Goal: Book appointment/travel/reservation

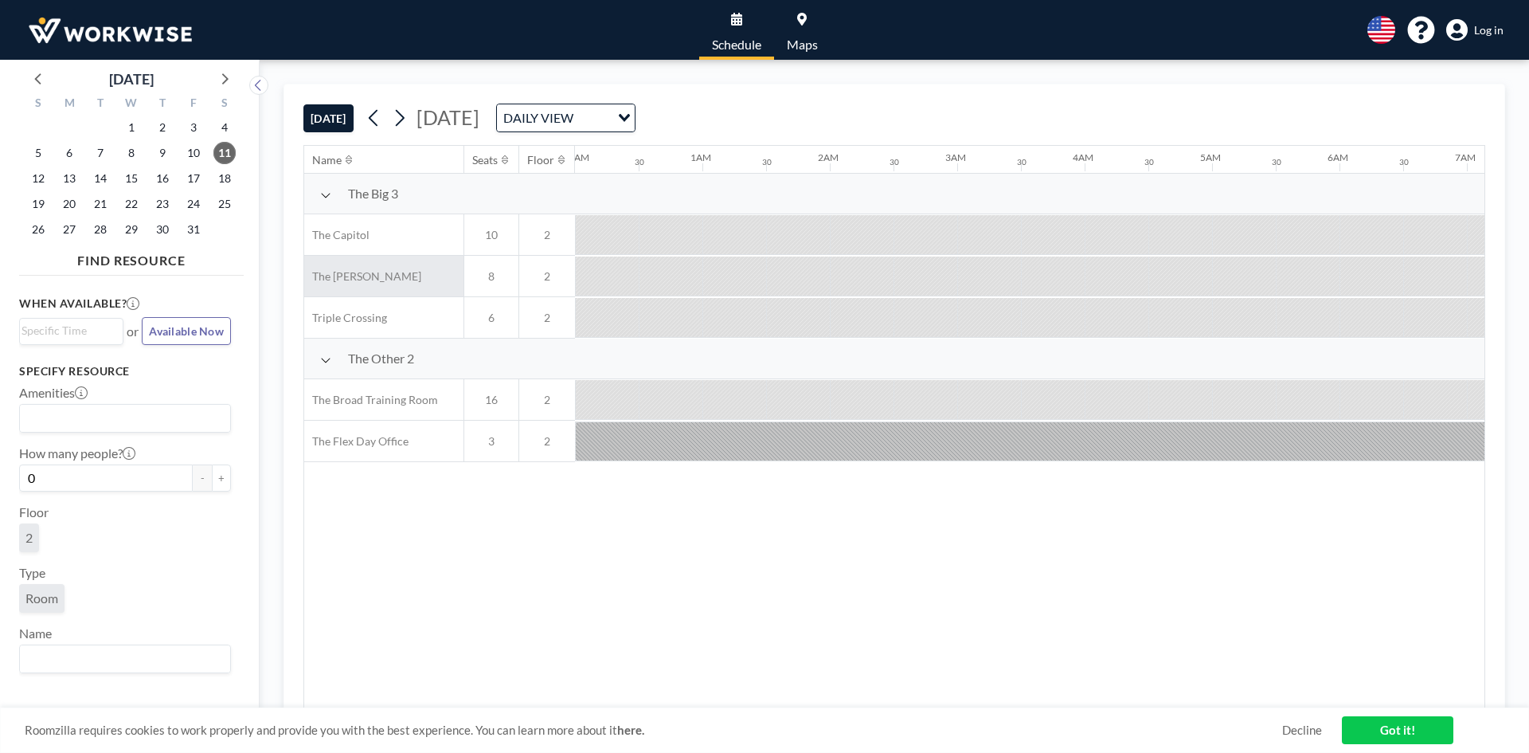
scroll to position [0, 1402]
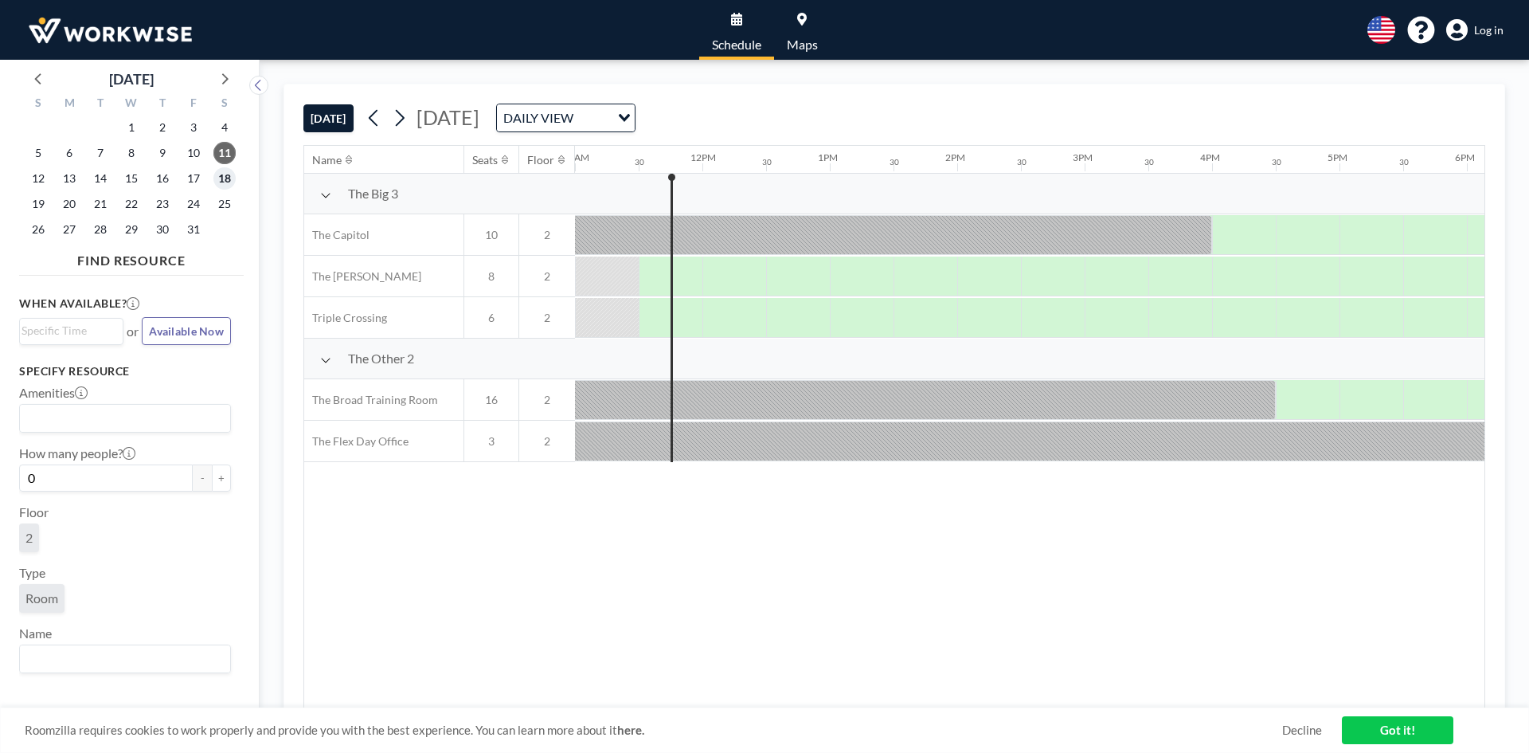
click at [221, 185] on span "18" at bounding box center [224, 178] width 22 height 22
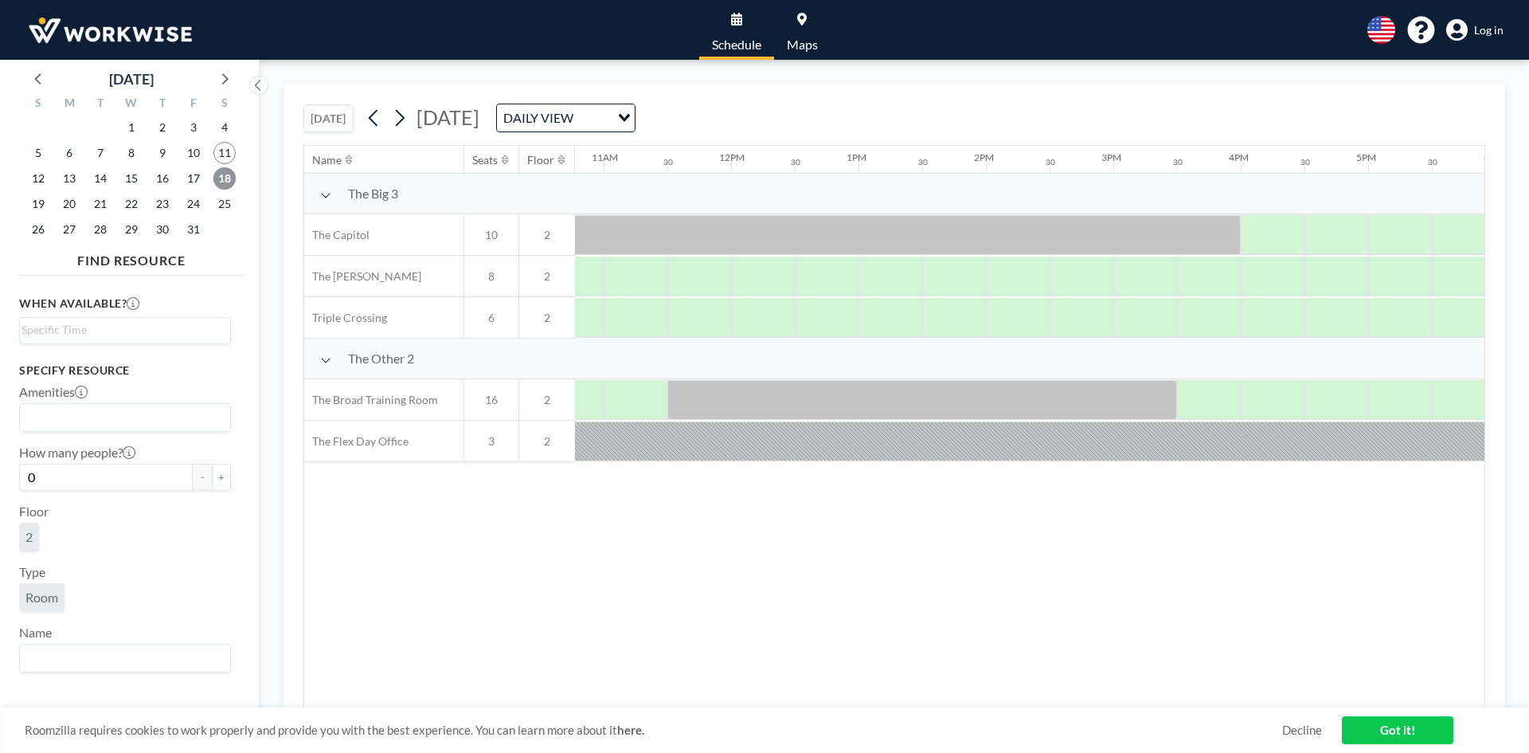
scroll to position [0, 1394]
click at [1398, 730] on link "Got it!" at bounding box center [1398, 730] width 112 height 28
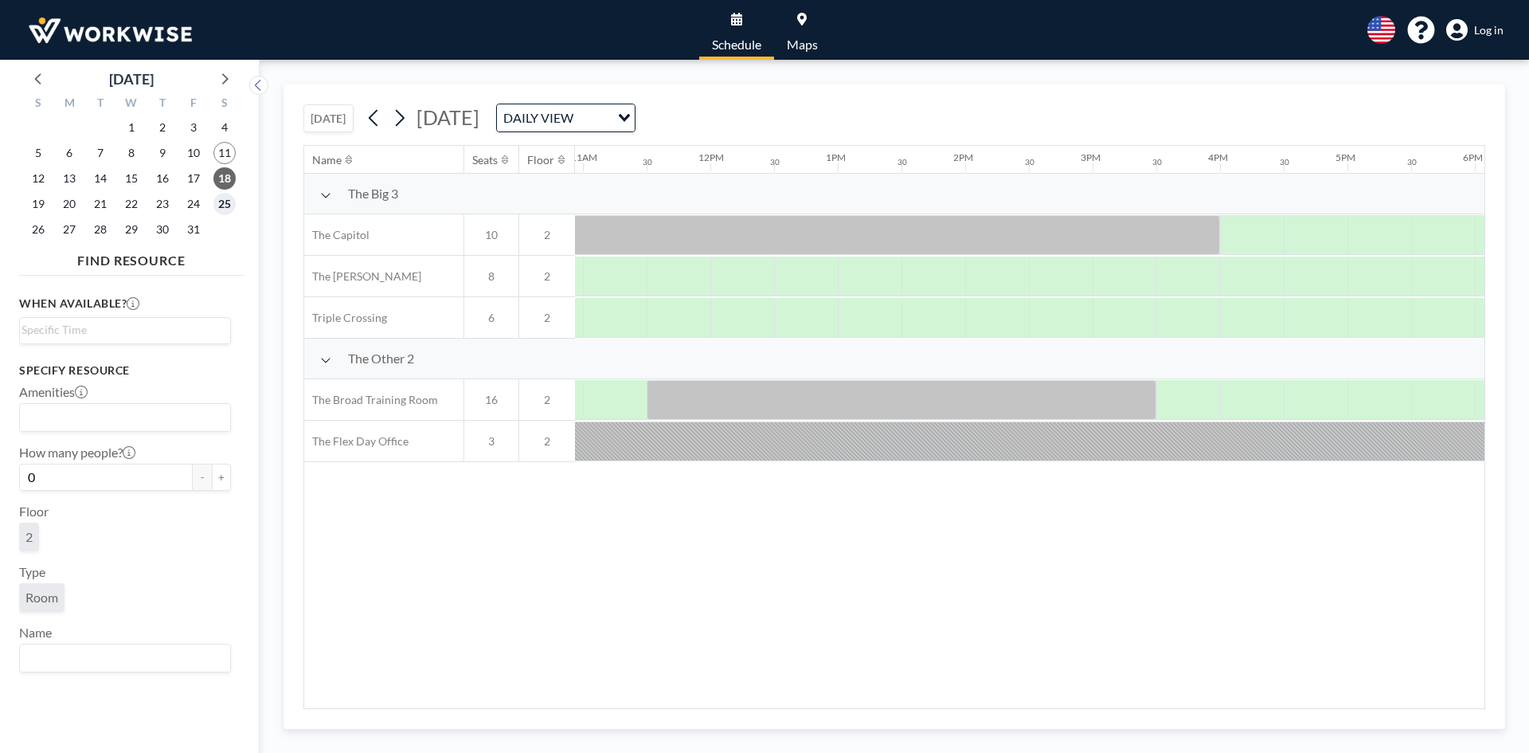
click at [221, 198] on span "25" at bounding box center [224, 204] width 22 height 22
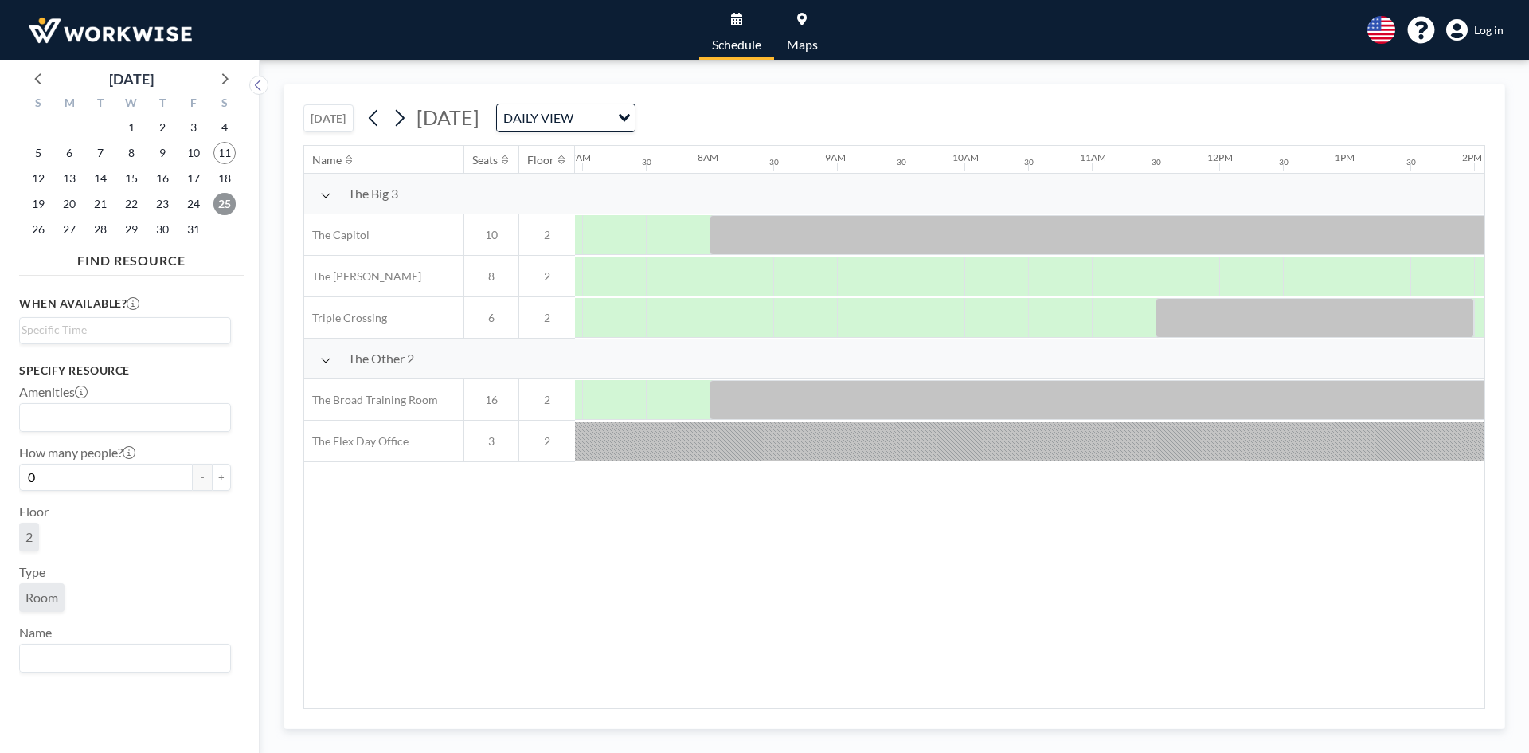
scroll to position [0, 956]
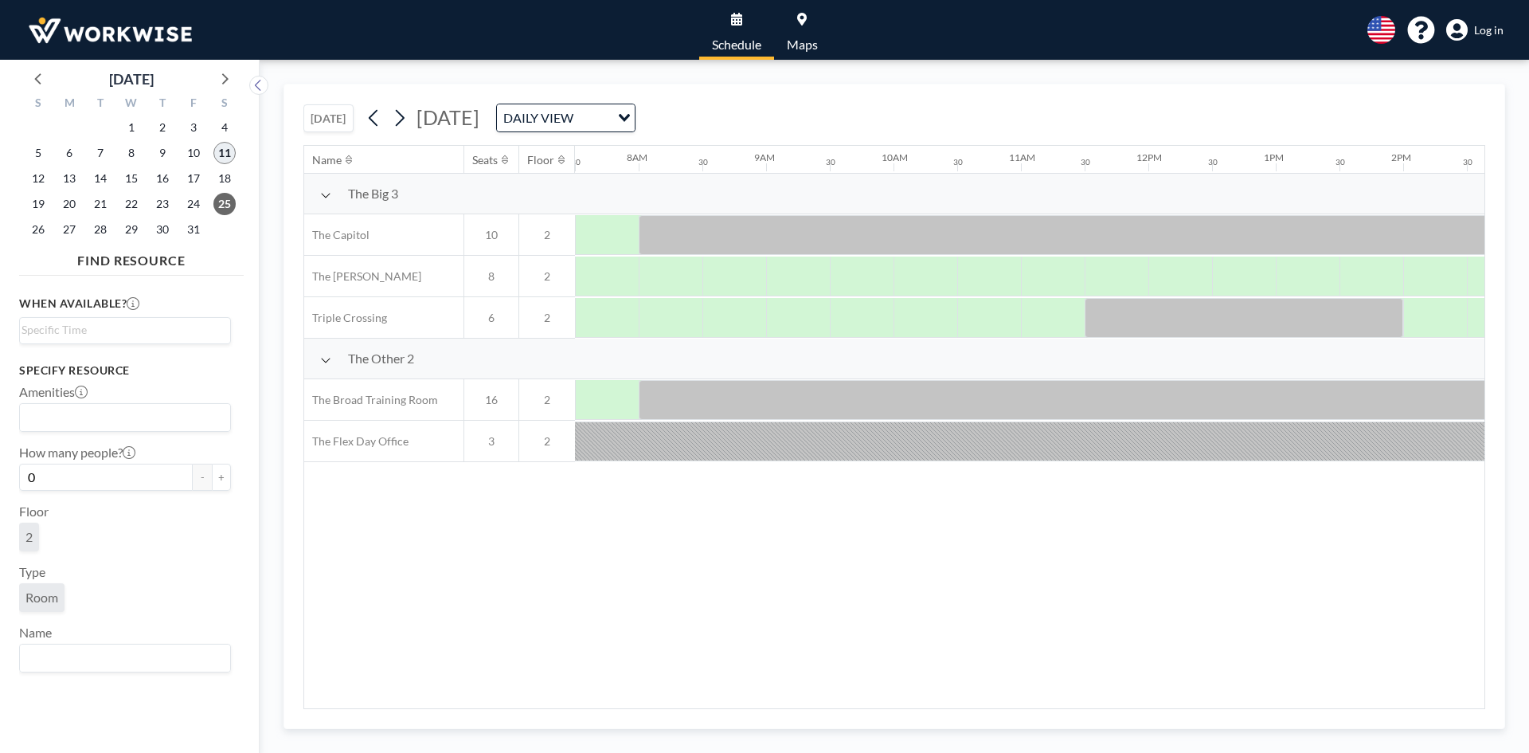
click at [227, 153] on span "11" at bounding box center [224, 153] width 22 height 22
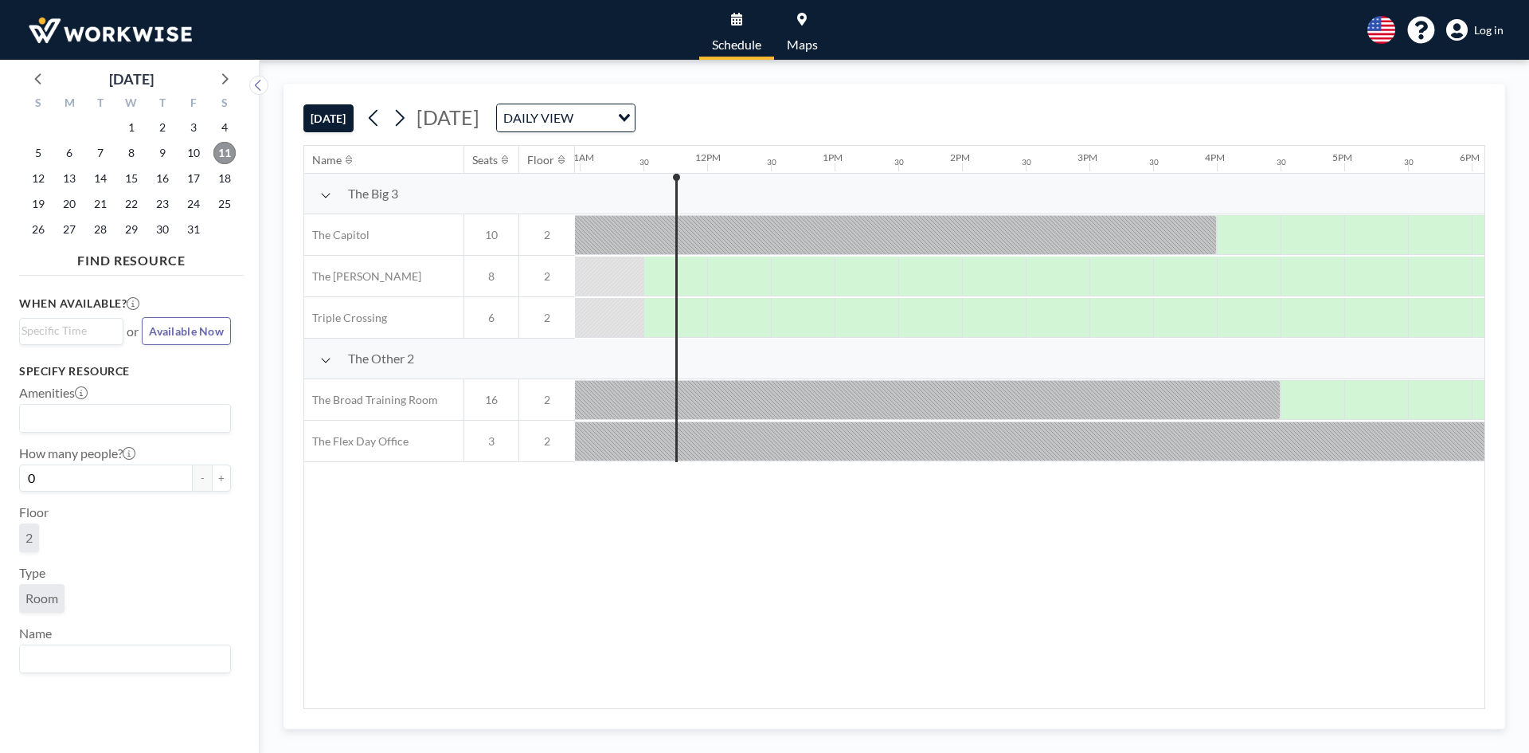
scroll to position [0, 1402]
click at [225, 122] on span "4" at bounding box center [224, 127] width 22 height 22
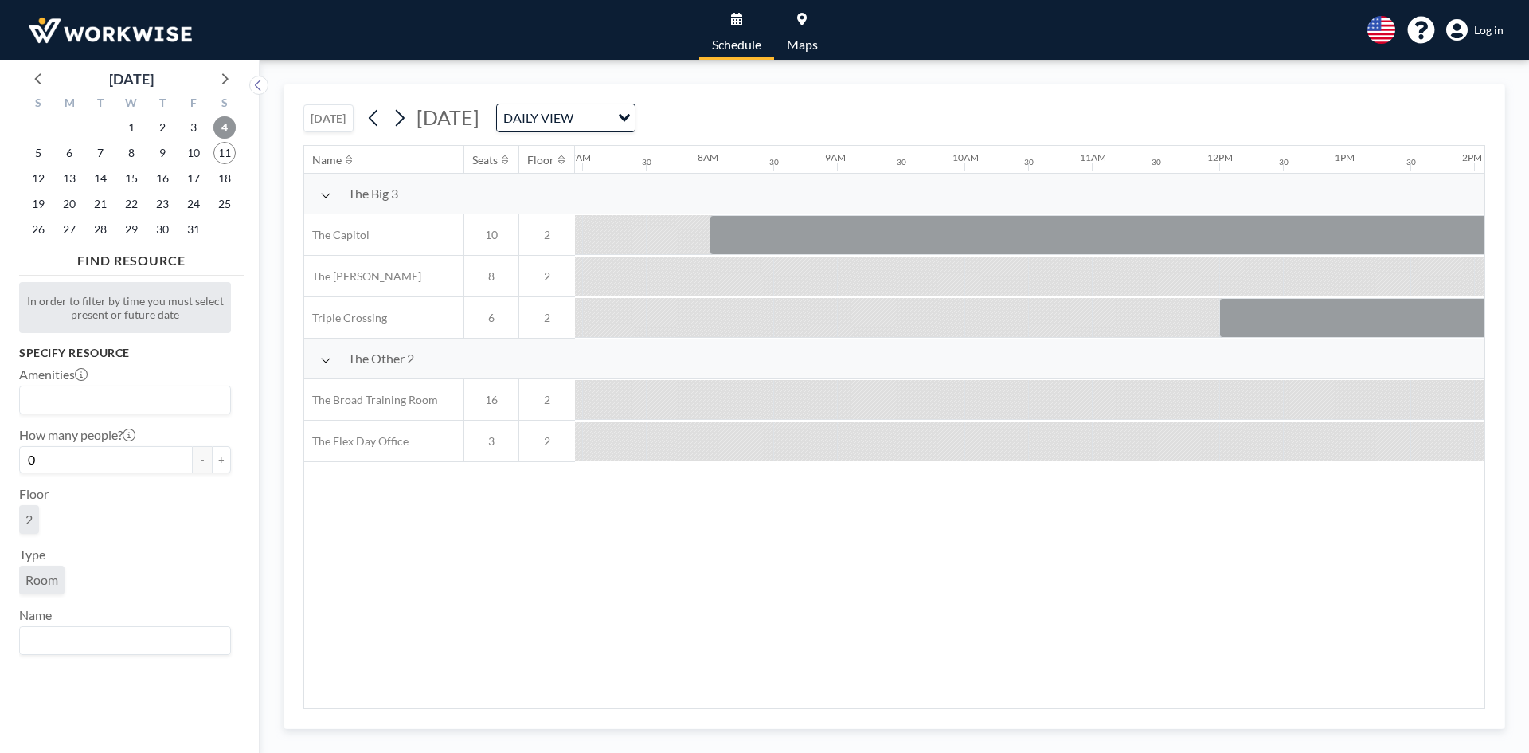
scroll to position [0, 956]
click at [228, 84] on icon at bounding box center [223, 78] width 21 height 21
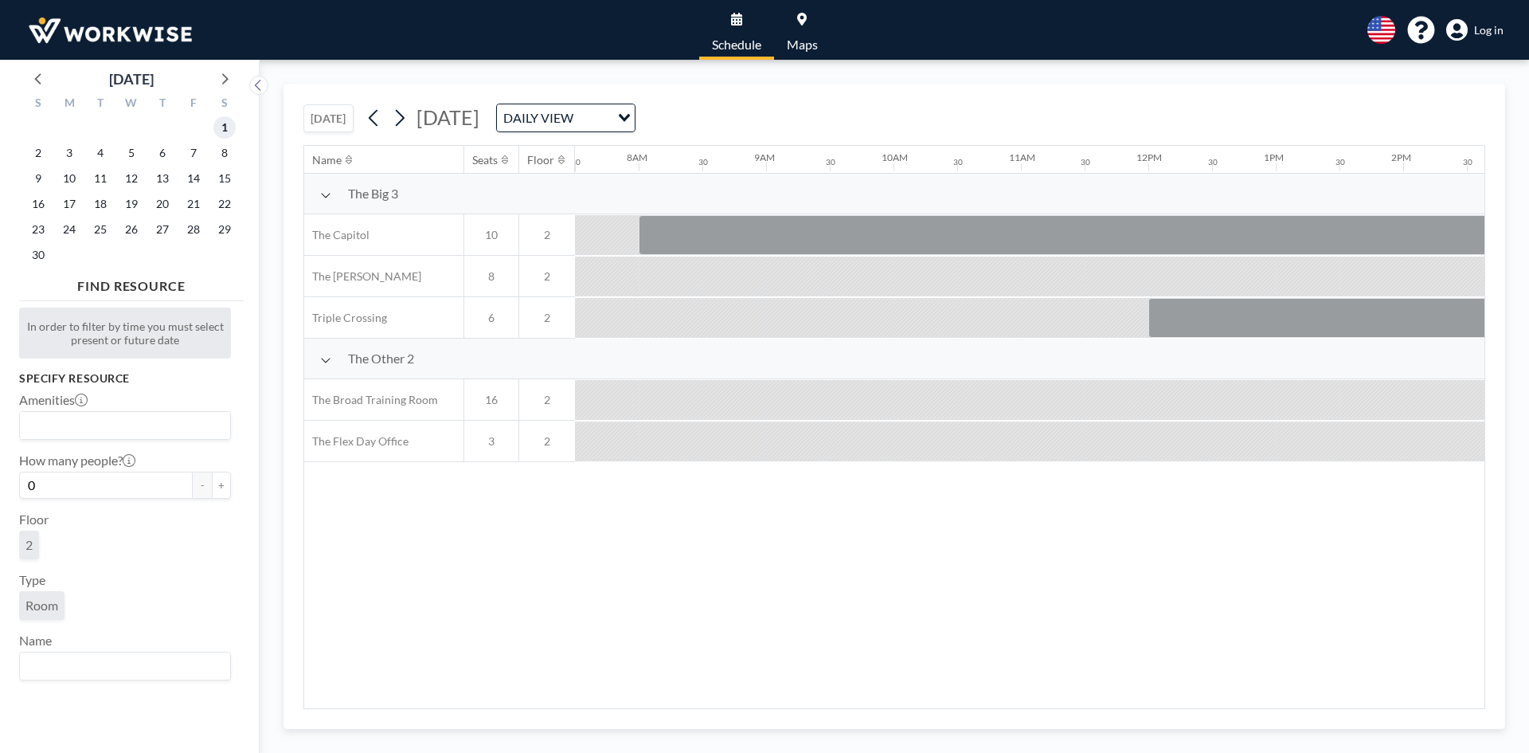
click at [222, 123] on span "1" at bounding box center [224, 127] width 22 height 22
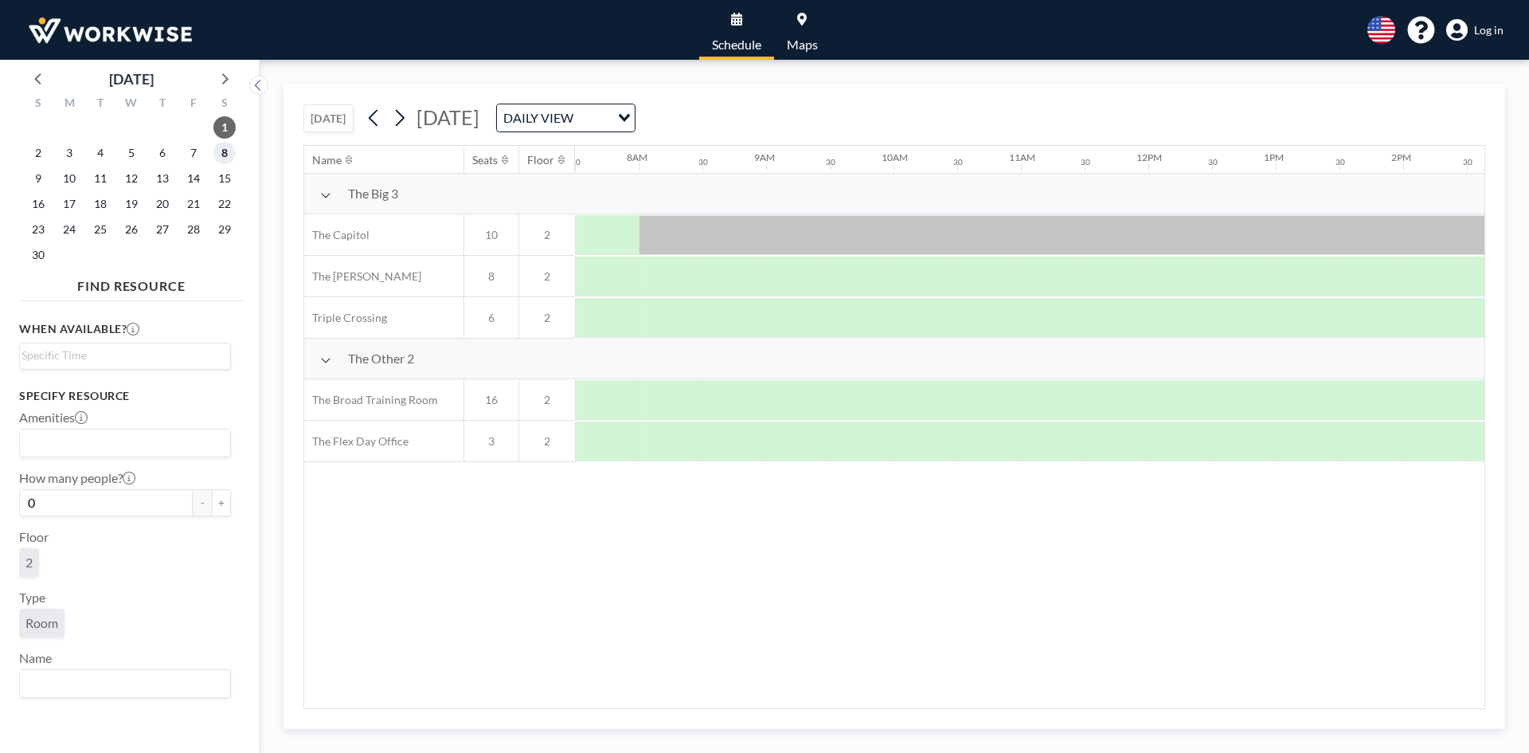
click at [224, 151] on span "8" at bounding box center [224, 153] width 22 height 22
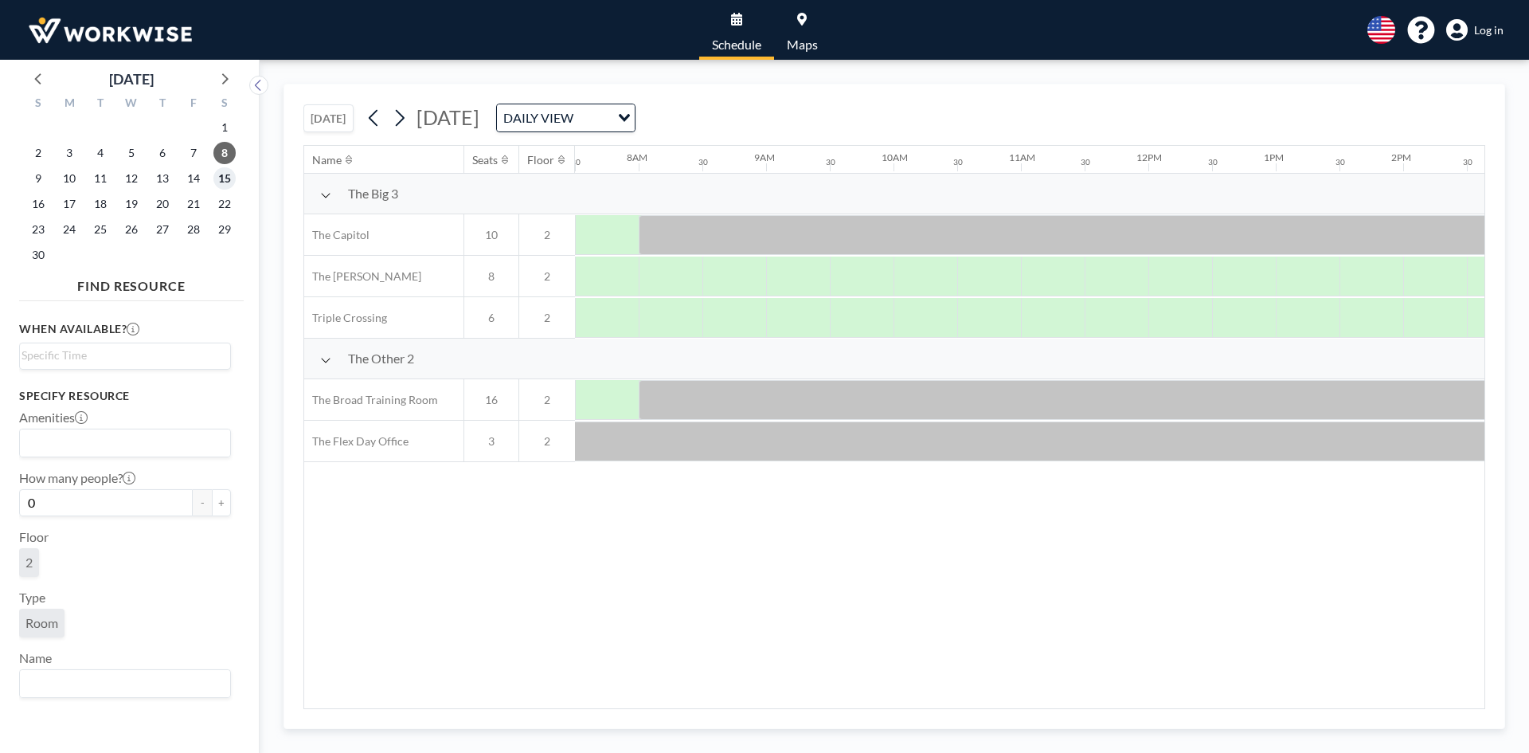
click at [227, 178] on span "15" at bounding box center [224, 178] width 22 height 22
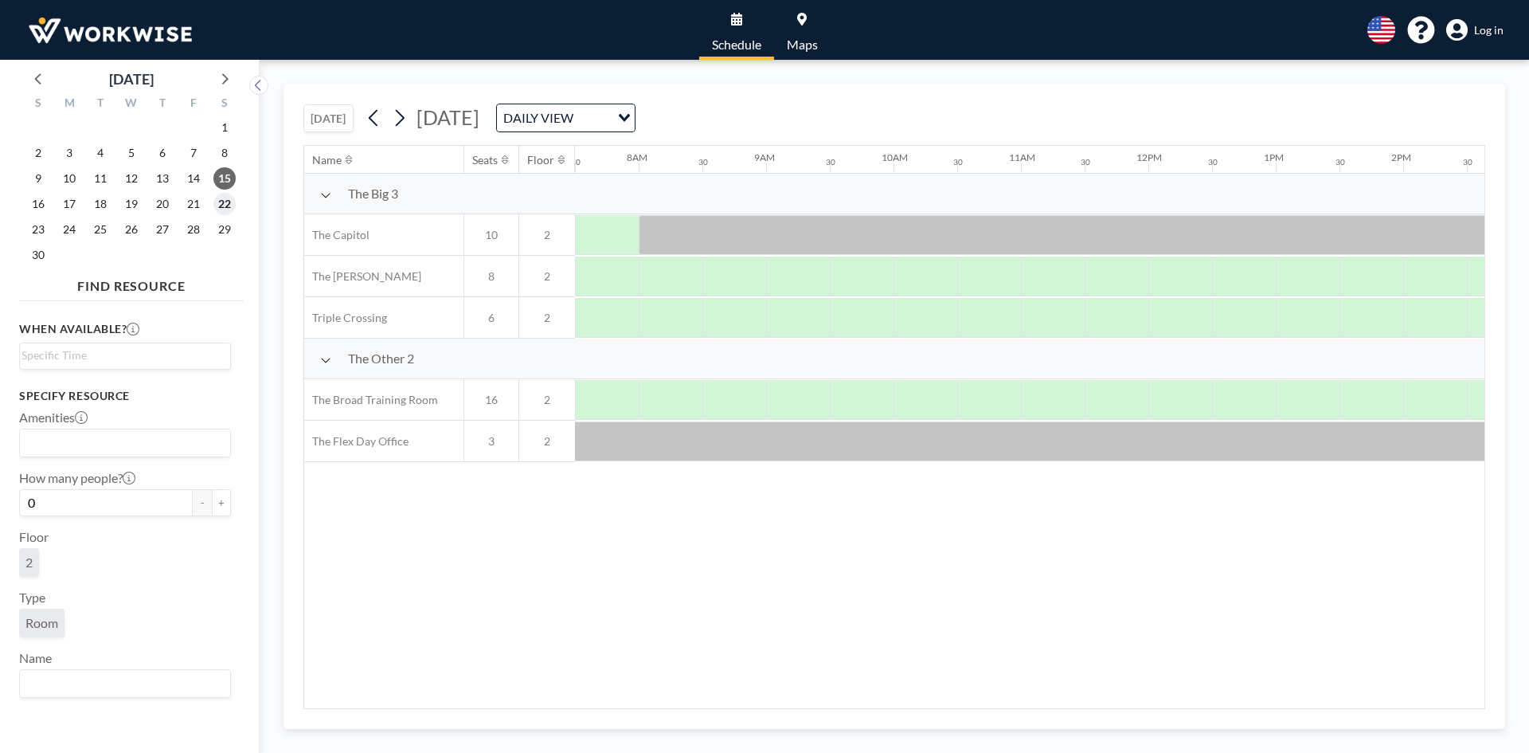
click at [219, 201] on span "22" at bounding box center [224, 204] width 22 height 22
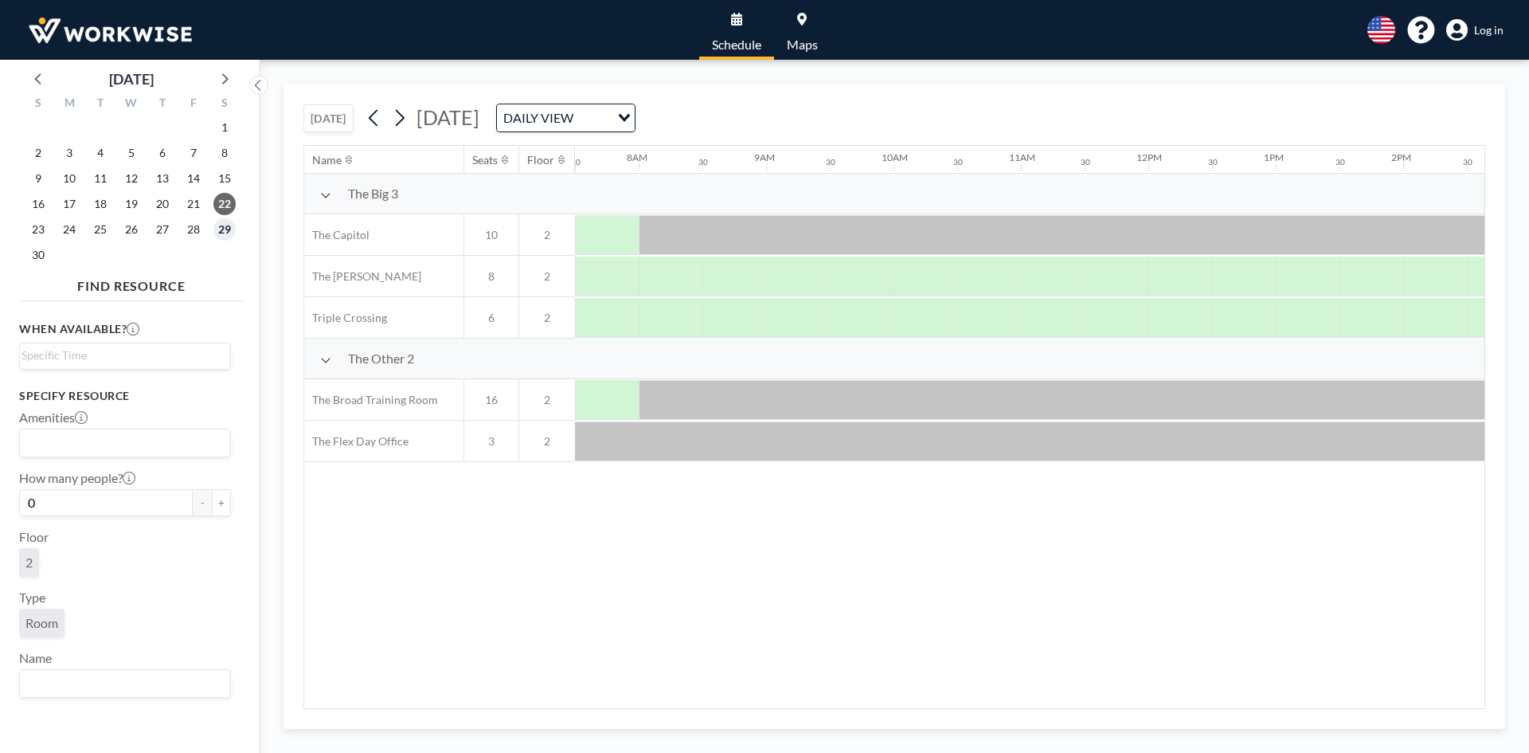
click at [221, 230] on span "29" at bounding box center [224, 229] width 22 height 22
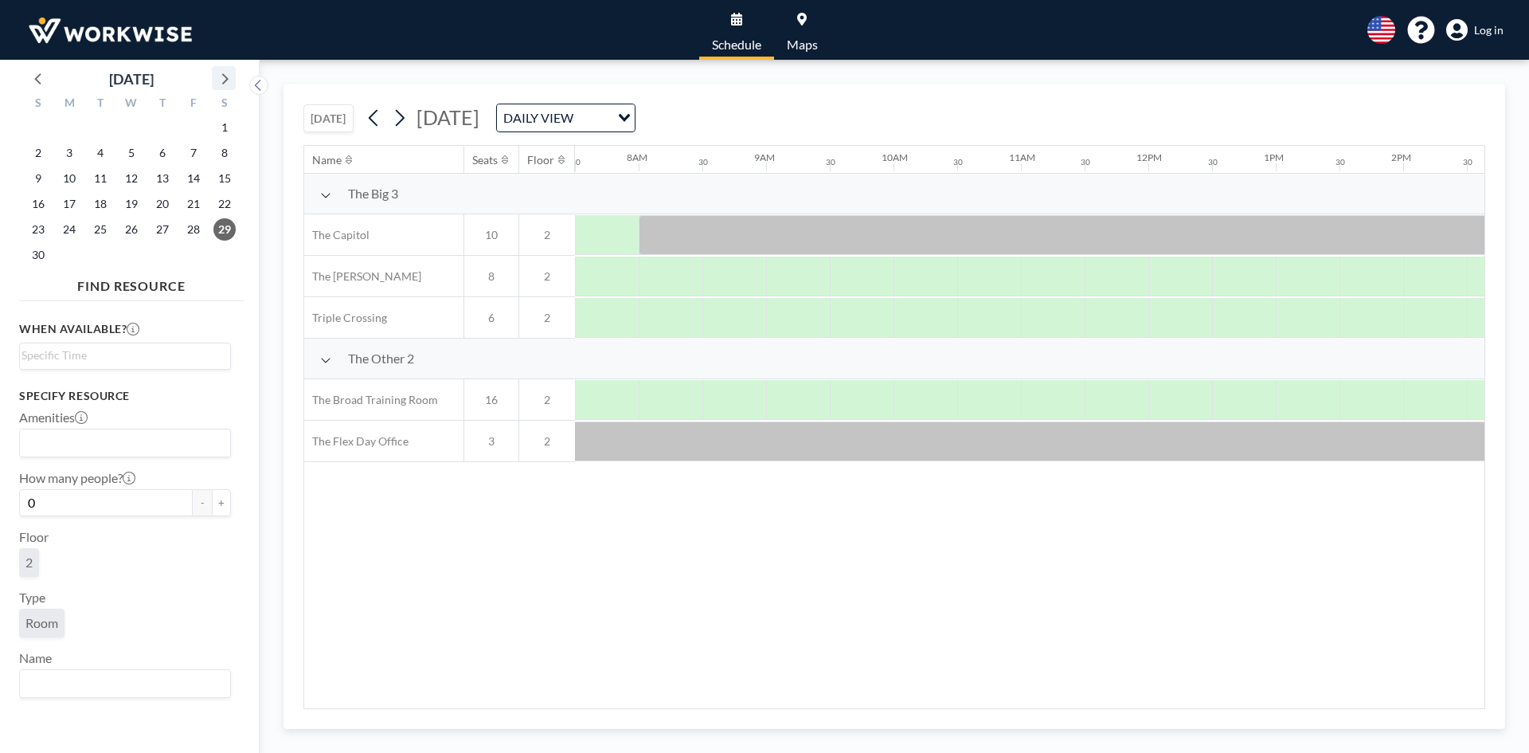
click at [226, 72] on icon at bounding box center [223, 78] width 21 height 21
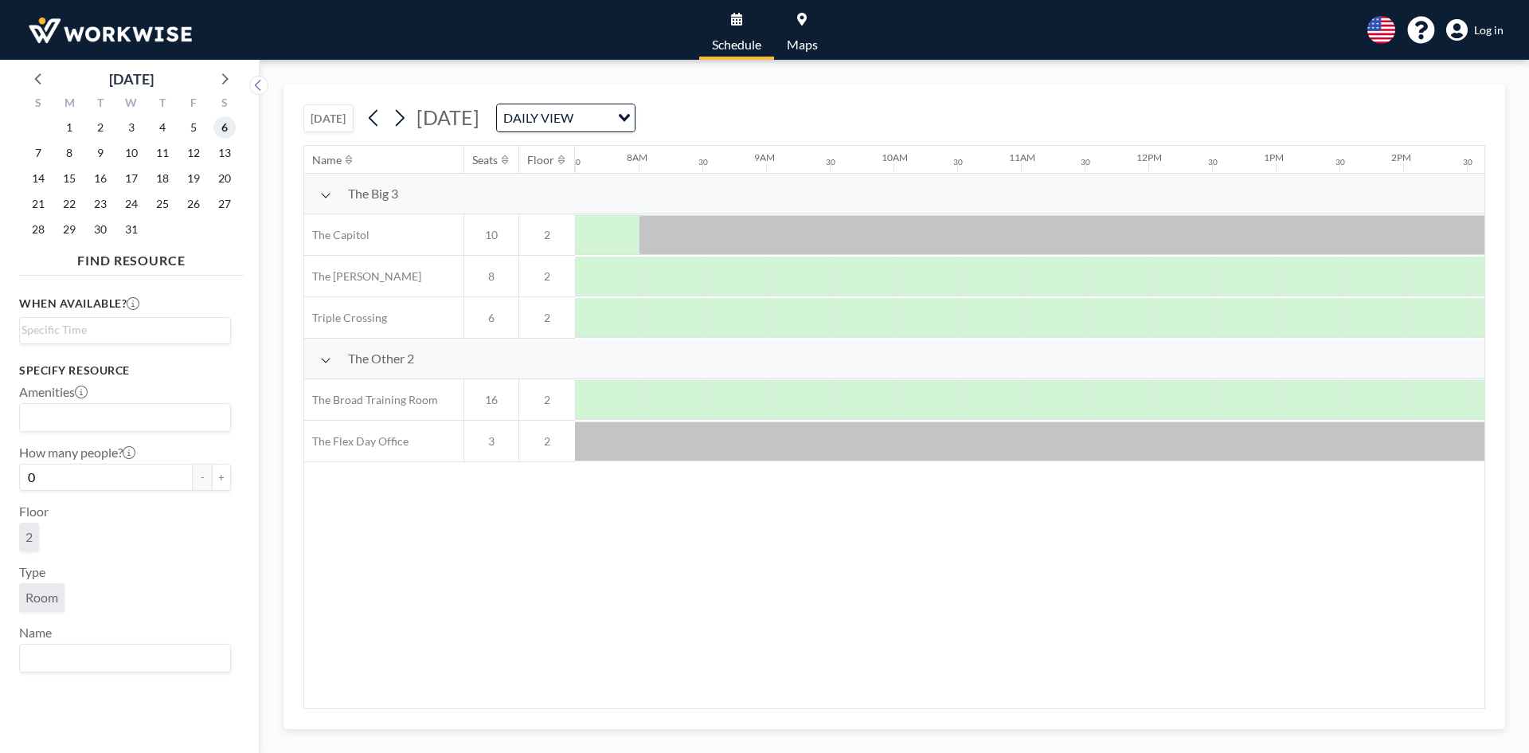
click at [225, 130] on span "6" at bounding box center [224, 127] width 22 height 22
click at [220, 159] on span "13" at bounding box center [224, 153] width 22 height 22
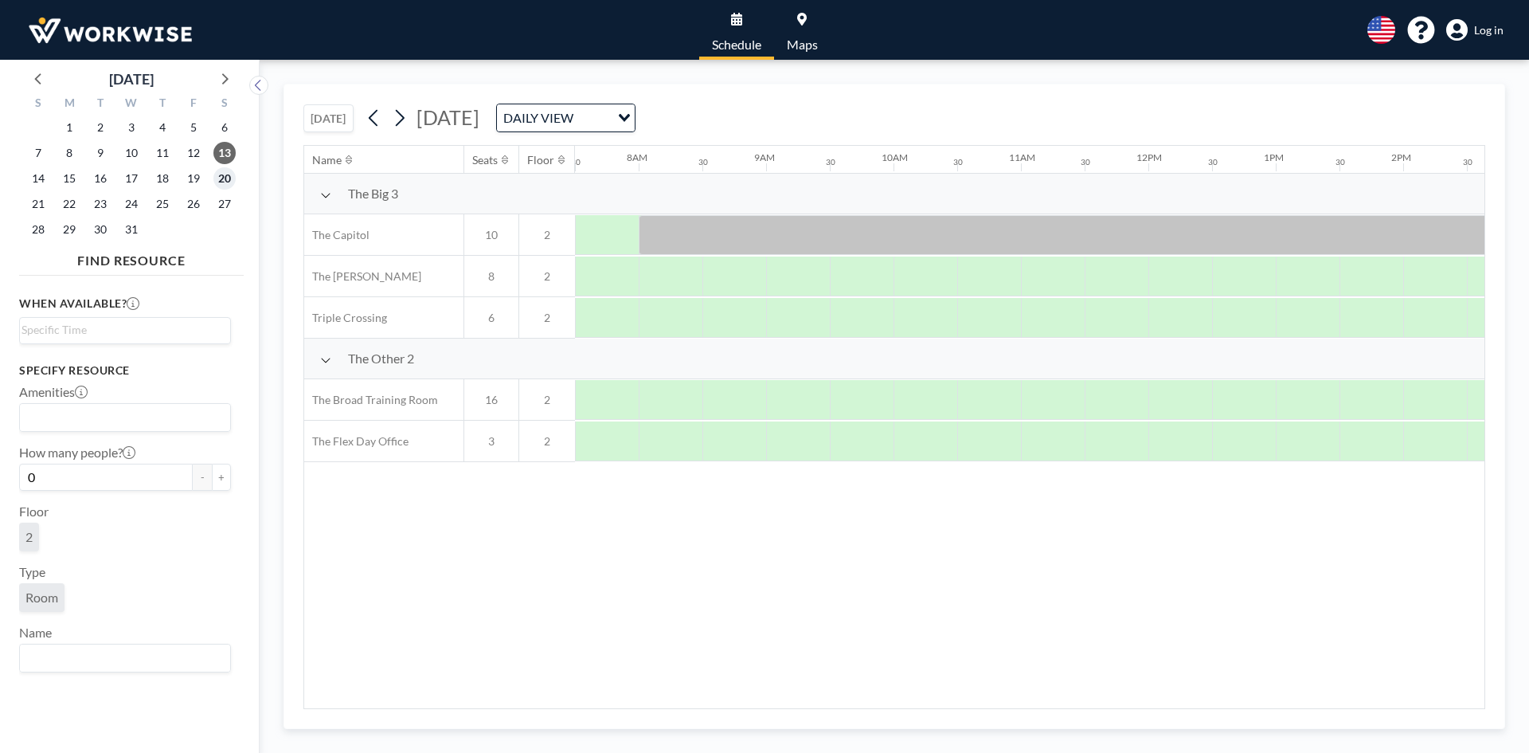
click at [225, 182] on span "20" at bounding box center [224, 178] width 22 height 22
click at [224, 201] on span "27" at bounding box center [224, 204] width 22 height 22
click at [222, 82] on icon at bounding box center [223, 78] width 21 height 21
click at [221, 124] on span "3" at bounding box center [224, 127] width 22 height 22
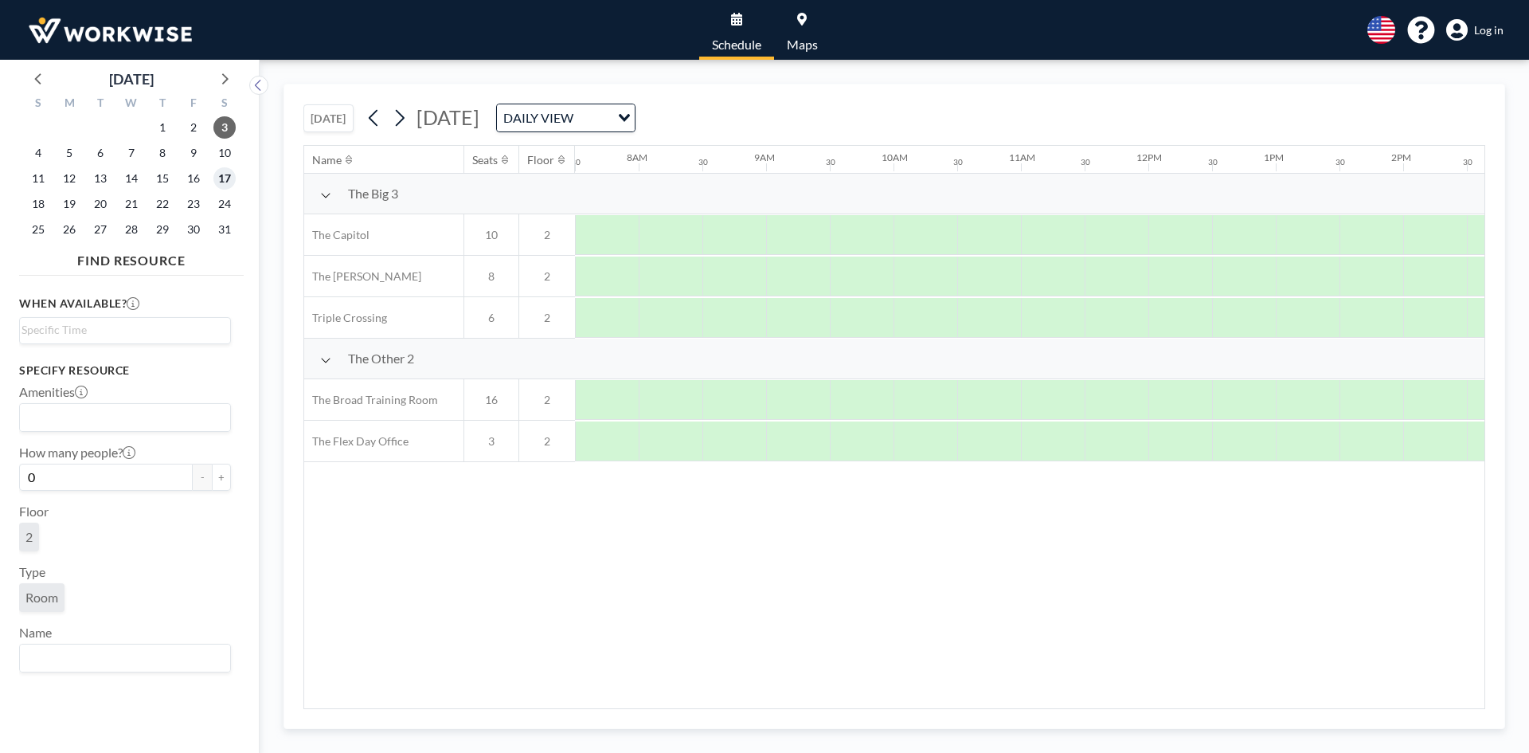
click at [221, 167] on span "17" at bounding box center [224, 178] width 22 height 22
click at [43, 76] on icon at bounding box center [39, 78] width 21 height 21
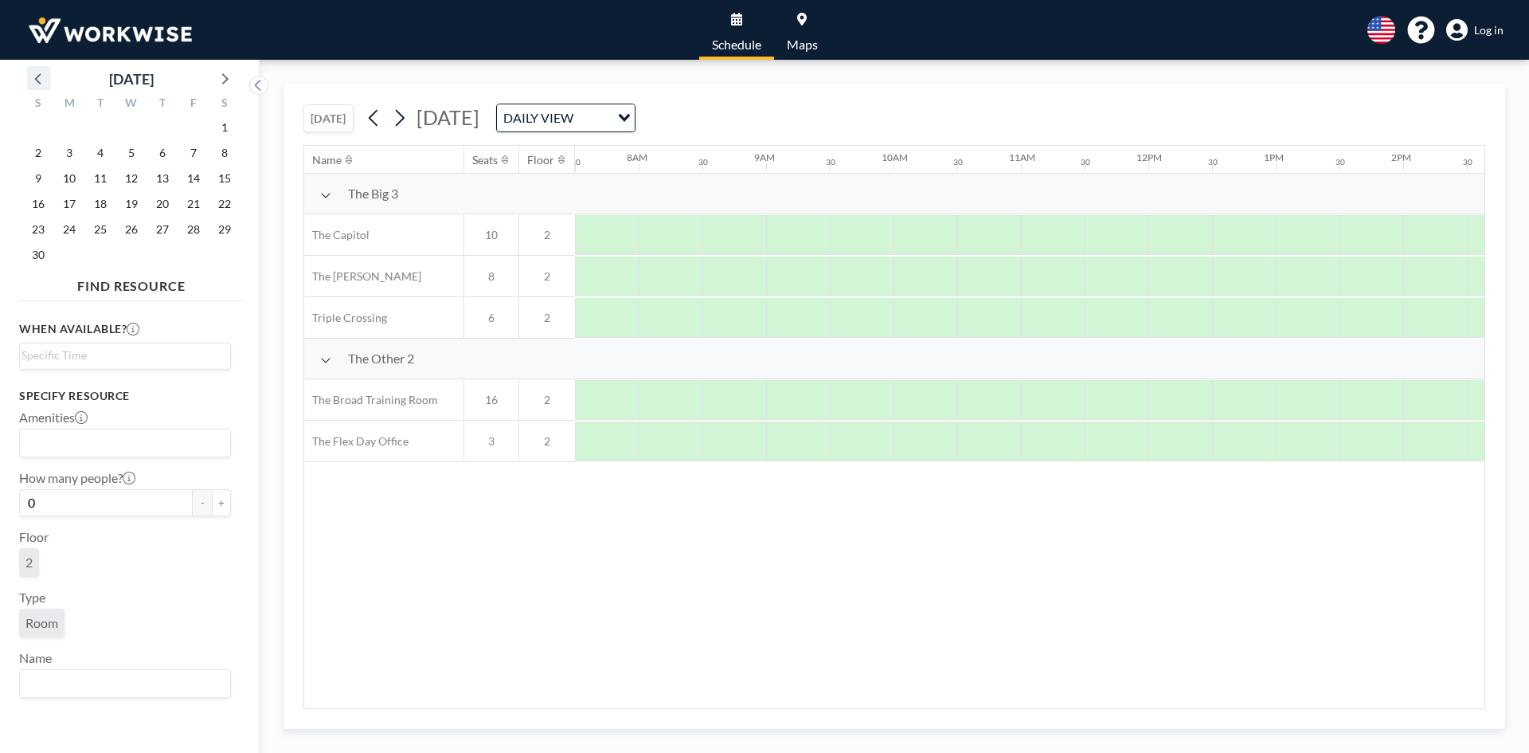
click at [43, 76] on icon at bounding box center [39, 78] width 21 height 21
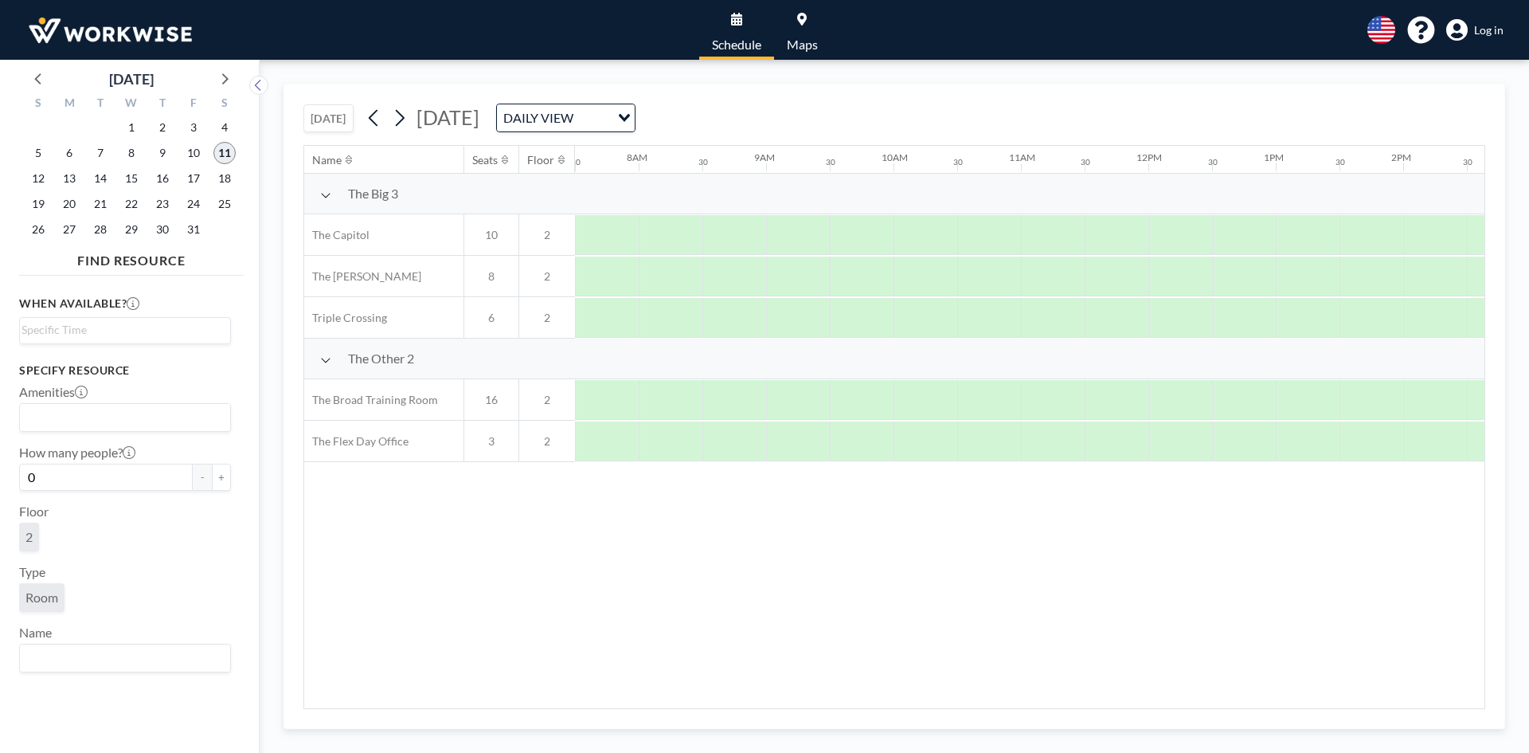
click at [227, 151] on span "11" at bounding box center [224, 153] width 22 height 22
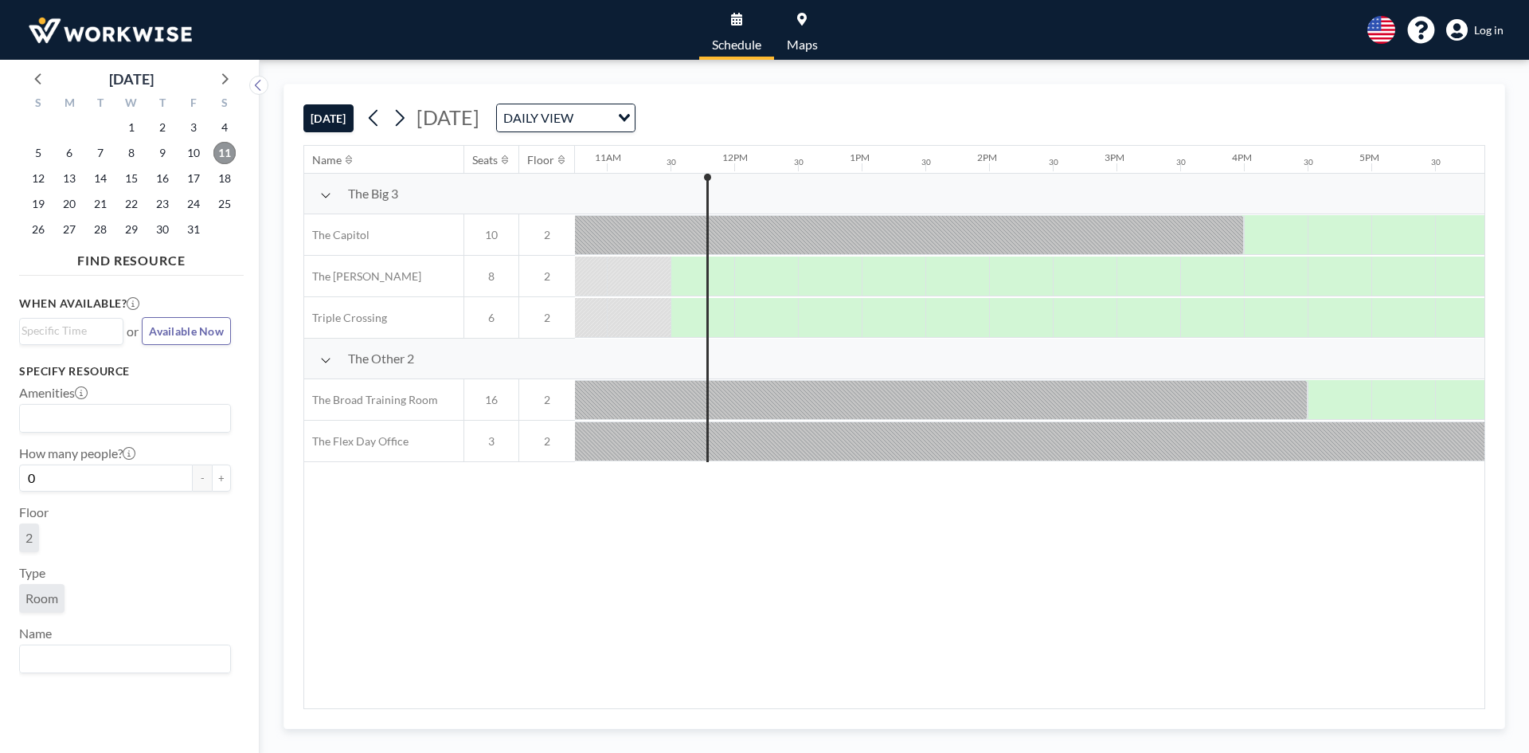
scroll to position [0, 1402]
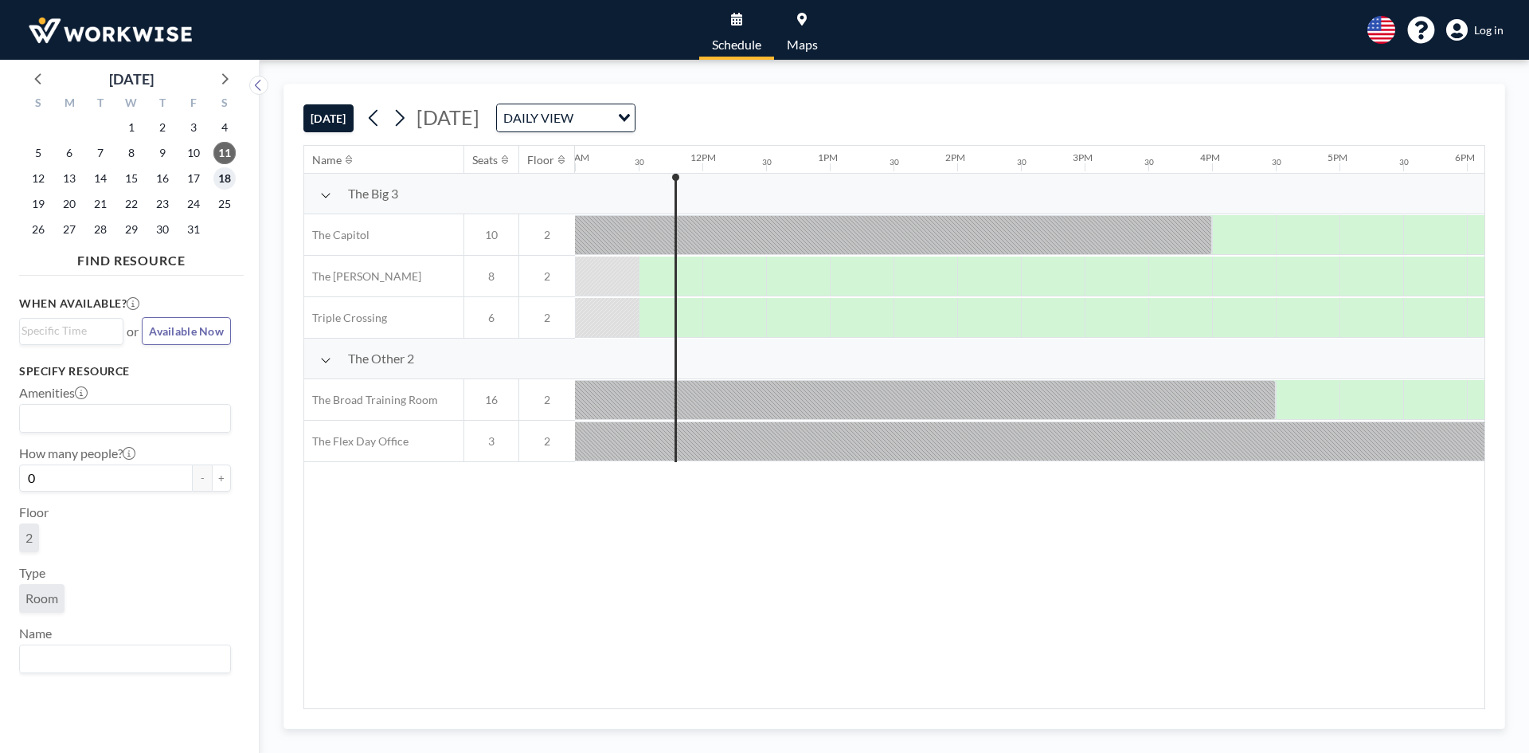
click at [228, 178] on span "18" at bounding box center [224, 178] width 22 height 22
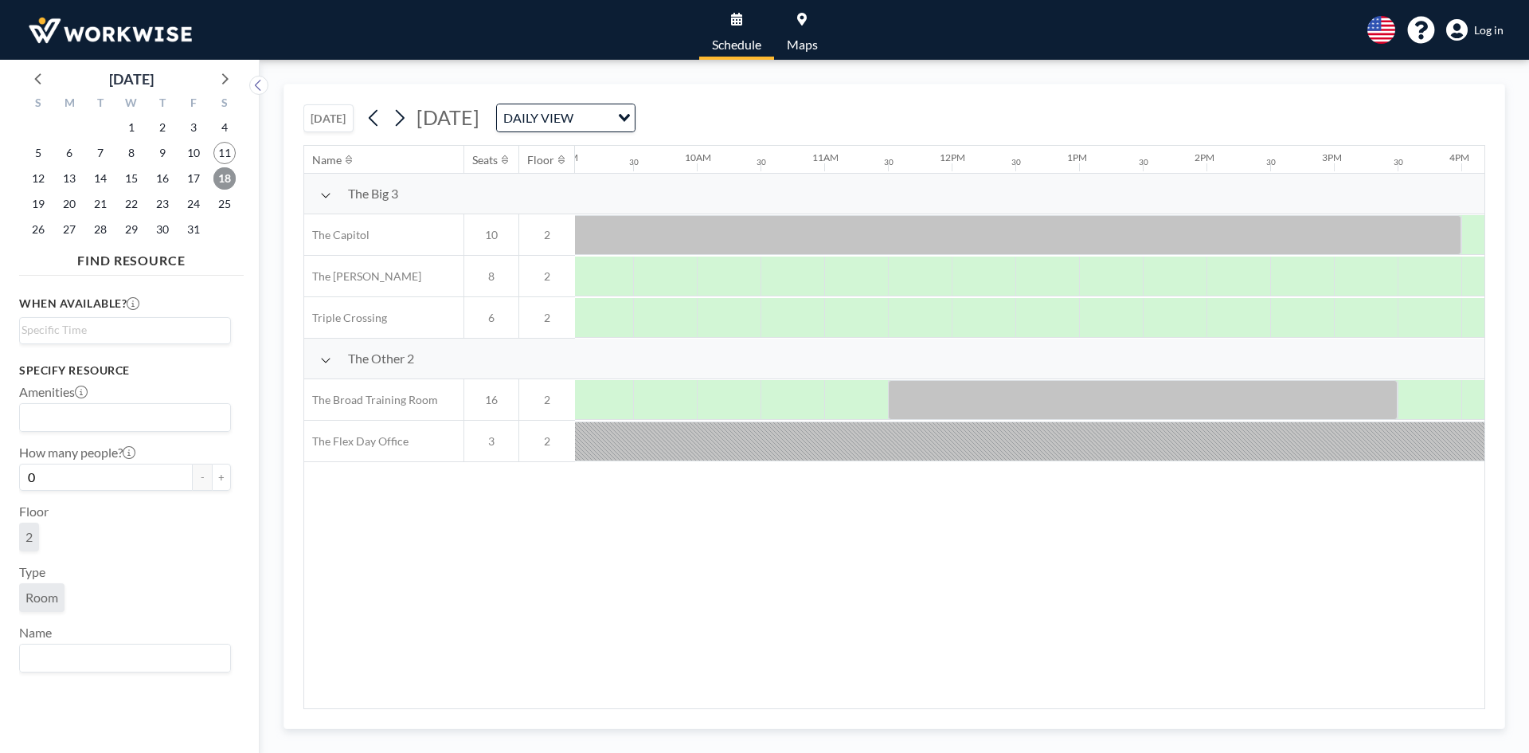
scroll to position [0, 1155]
